Goal: Book appointment/travel/reservation

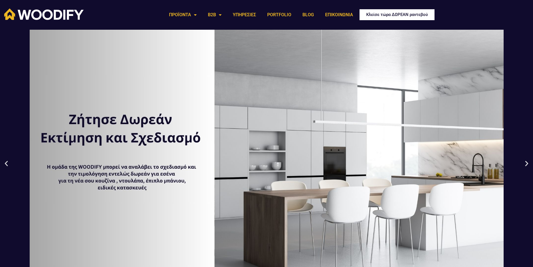
click at [394, 18] on link "Κλείσε τώρα ΔΩΡΕΑΝ ραντεβού" at bounding box center [397, 14] width 77 height 13
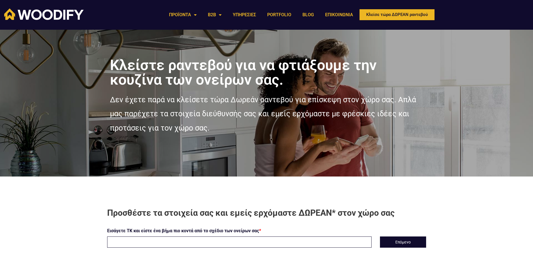
click at [265, 243] on input "text" at bounding box center [239, 241] width 265 height 11
click at [399, 241] on button "Επόμενο" at bounding box center [403, 241] width 46 height 11
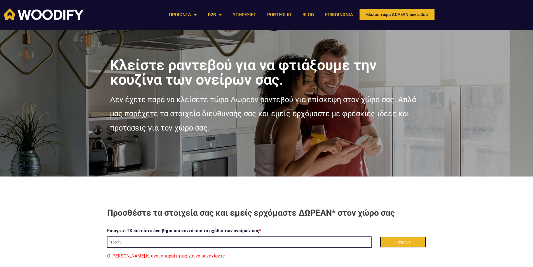
click at [405, 243] on button "Επόμενο" at bounding box center [403, 241] width 46 height 11
click at [157, 244] on input "16673" at bounding box center [239, 241] width 265 height 11
type input "1"
type input "16673"
click at [410, 244] on button "Επόμενο" at bounding box center [403, 241] width 46 height 11
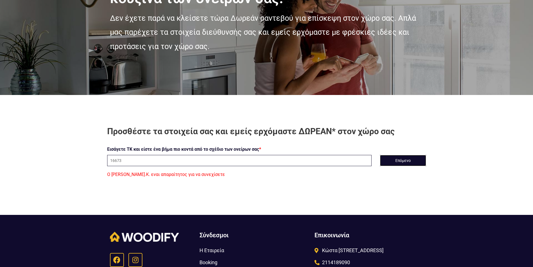
scroll to position [85, 0]
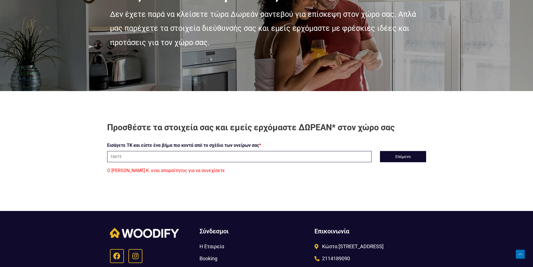
click at [380, 187] on section "Προσθέστε τα στοιχεία σας και εμείς ερχόμαστε ΔΩΡΕΑΝ* στον χώρο σας Εισάγετε ΤΚ…" at bounding box center [266, 148] width 533 height 114
click at [308, 159] on input "16673" at bounding box center [239, 156] width 265 height 11
click at [292, 156] on input "text" at bounding box center [239, 156] width 265 height 11
type input "16673"
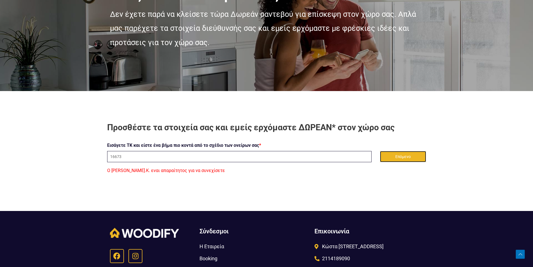
click at [410, 159] on button "Επόμενο" at bounding box center [403, 156] width 46 height 11
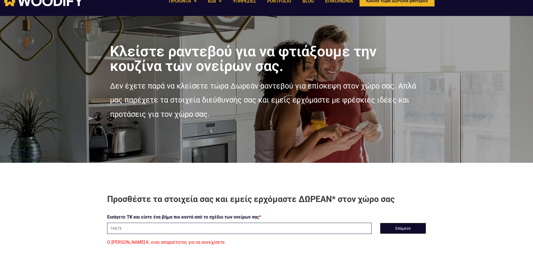
scroll to position [0, 0]
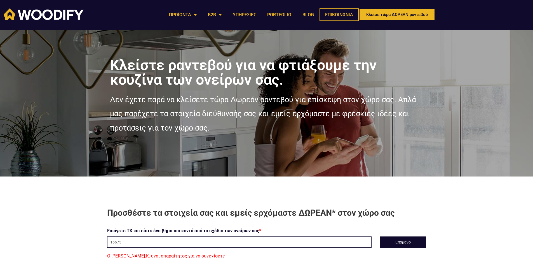
click at [336, 15] on link "ΕΠΙΚΟΙΝΩΝΙΑ" at bounding box center [339, 14] width 39 height 13
